Goal: Task Accomplishment & Management: Complete application form

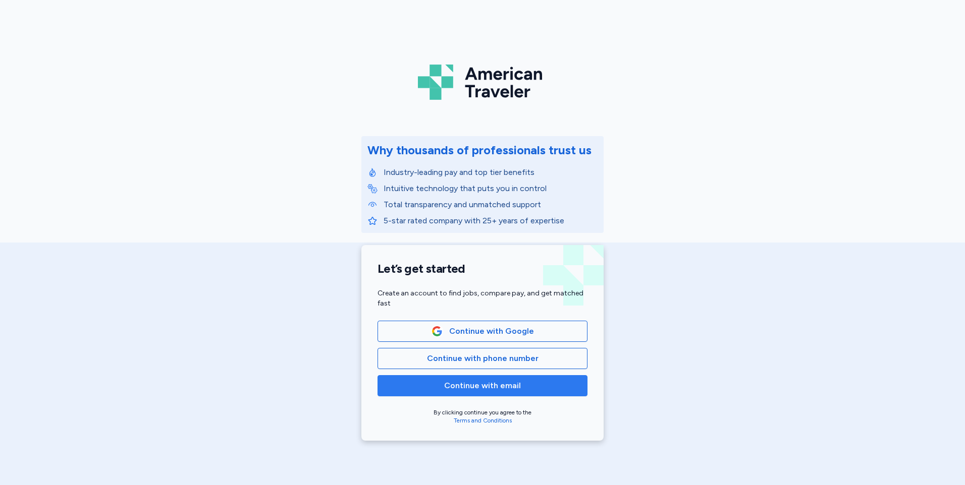
click at [455, 389] on span "Continue with email" at bounding box center [482, 386] width 77 height 12
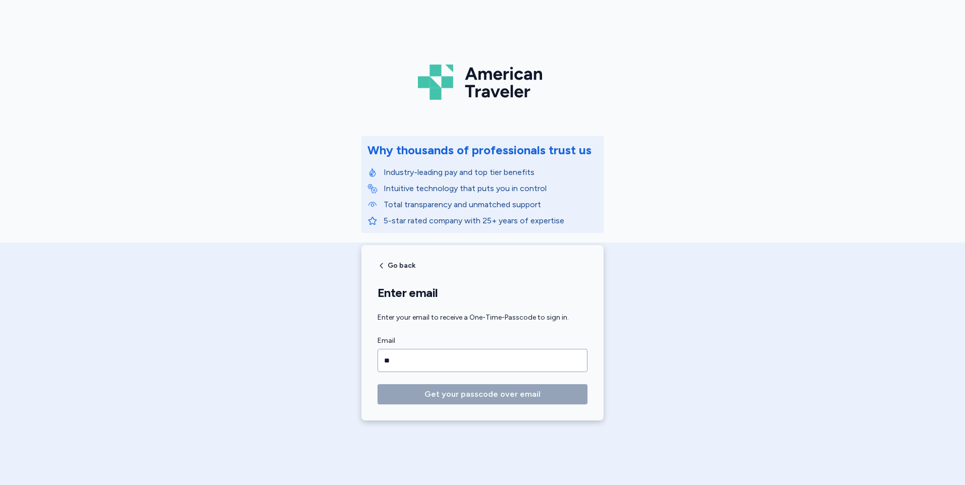
type input "*"
click at [389, 265] on span "Go back" at bounding box center [402, 265] width 28 height 7
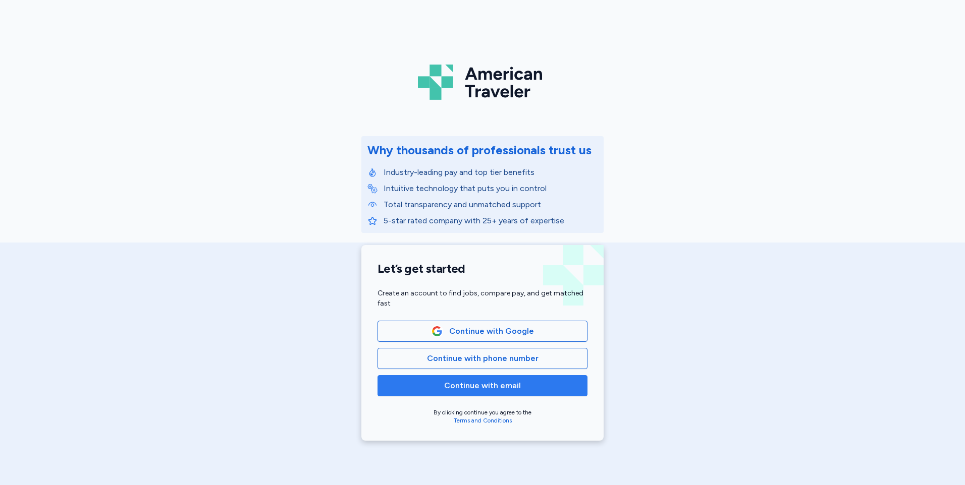
click at [484, 383] on span "Continue with email" at bounding box center [482, 386] width 77 height 12
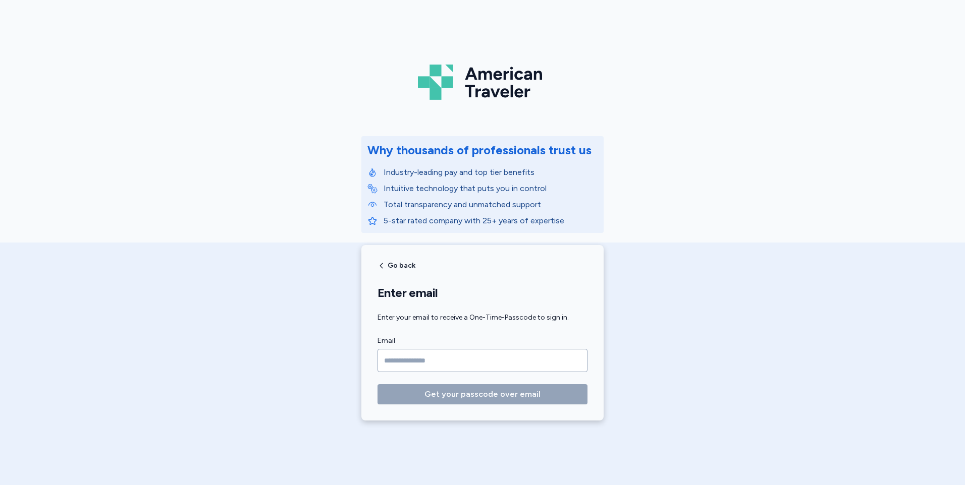
click at [405, 270] on div "Go back Enter email Enter your email to receive a One-Time-Passcode to sign in.…" at bounding box center [482, 333] width 242 height 176
click at [405, 262] on span "Go back" at bounding box center [402, 265] width 28 height 7
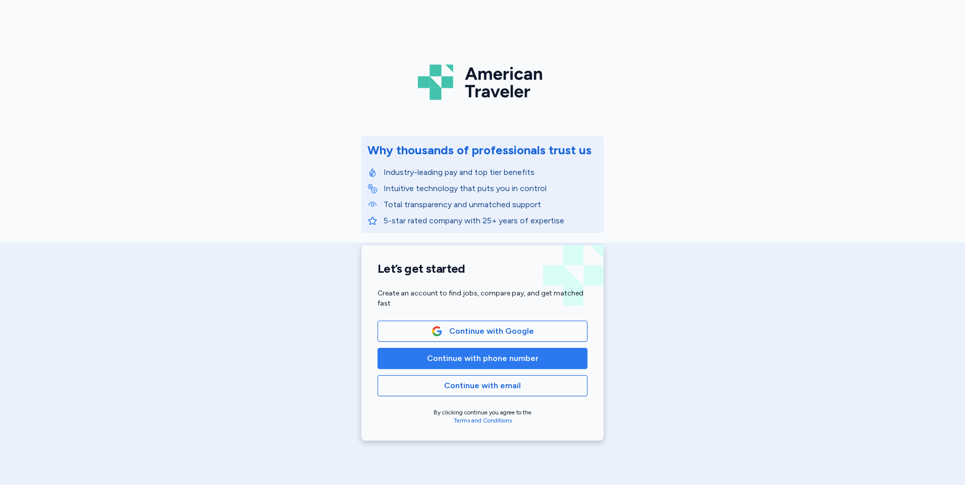
click at [473, 355] on span "Continue with phone number" at bounding box center [483, 359] width 112 height 12
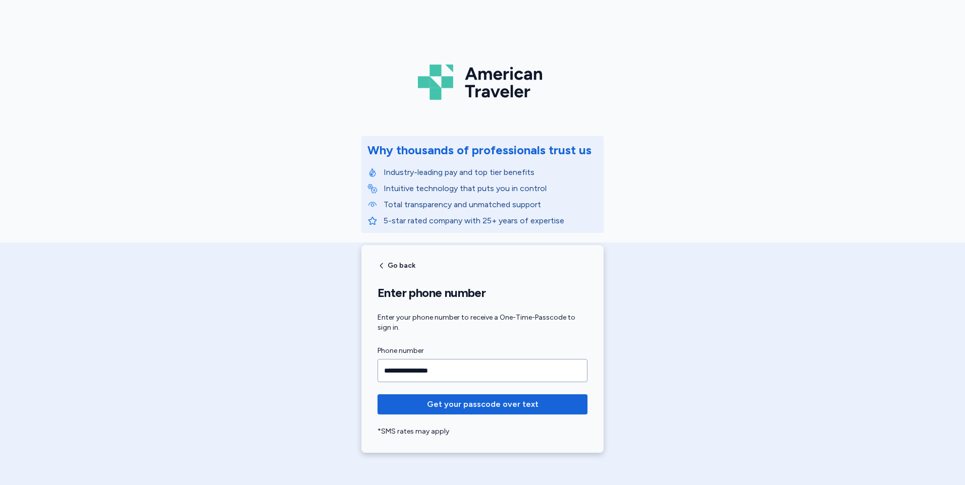
type input "**********"
click at [377, 395] on button "Get your passcode over text" at bounding box center [482, 405] width 210 height 20
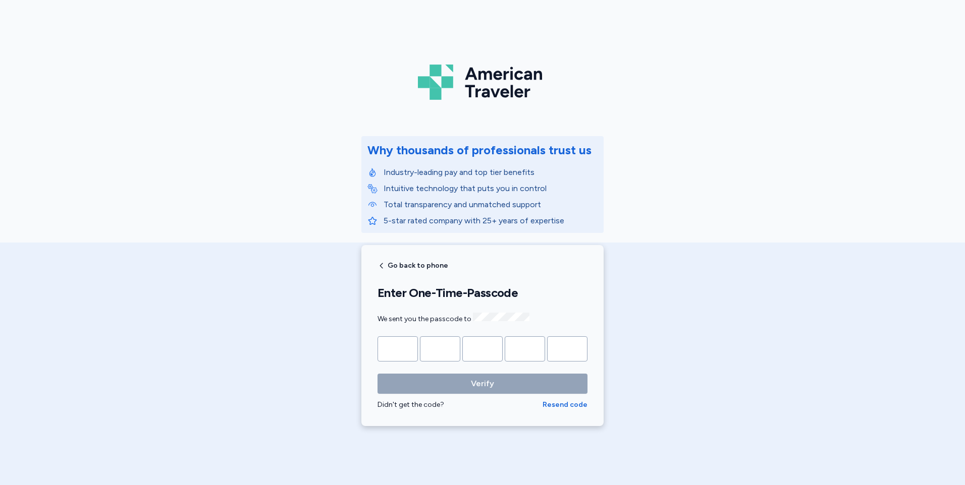
type input "*"
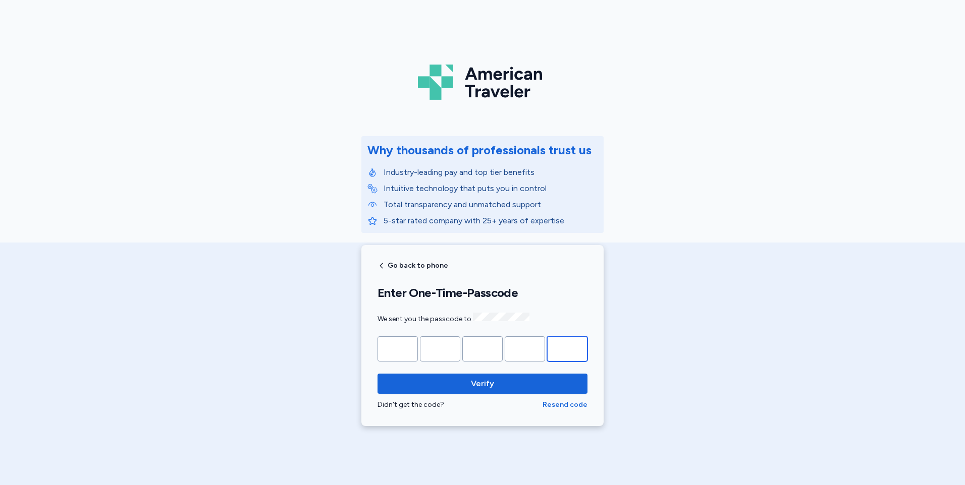
type input "*"
click at [377, 374] on button "Verify" at bounding box center [482, 384] width 210 height 20
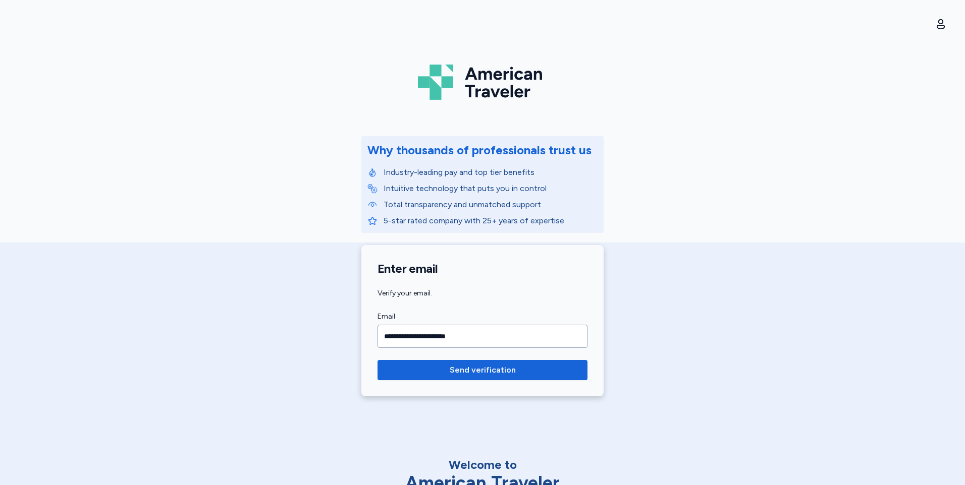
type input "**********"
click at [377, 360] on button "Send verification" at bounding box center [482, 370] width 210 height 20
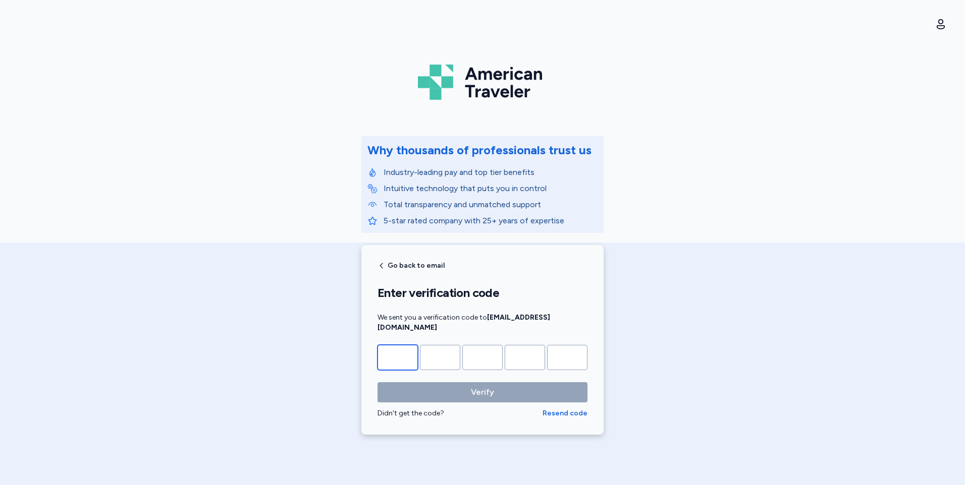
type input "*"
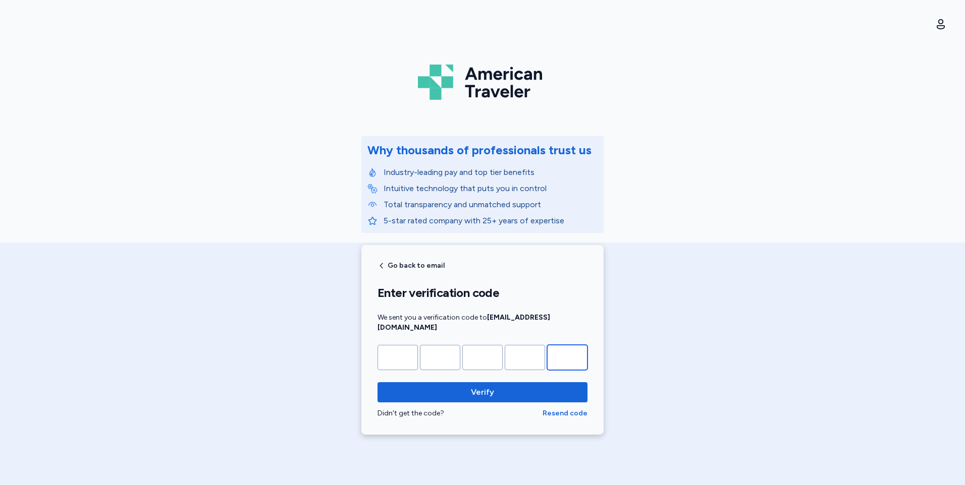
type input "*"
click at [377, 382] on button "Verify" at bounding box center [482, 392] width 210 height 20
